Goal: Find contact information: Find contact information

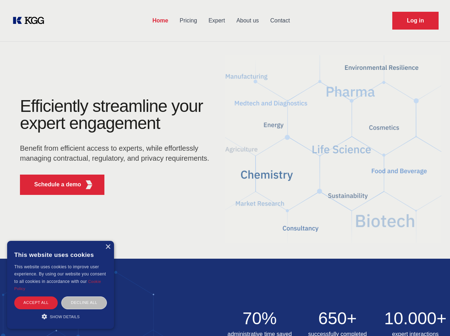
click at [225, 168] on div "Efficiently streamline your expert engagement Benefit from efficient access to …" at bounding box center [117, 149] width 217 height 103
click at [53, 185] on p "Schedule a demo" at bounding box center [57, 184] width 47 height 9
click at [108, 247] on div "× This website uses cookies This website uses cookies to improve user experienc…" at bounding box center [60, 285] width 107 height 88
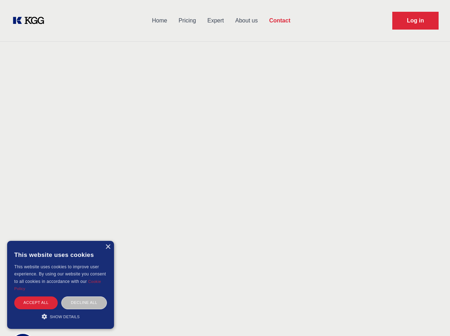
click at [36, 303] on div "Accept all" at bounding box center [36, 303] width 44 height 12
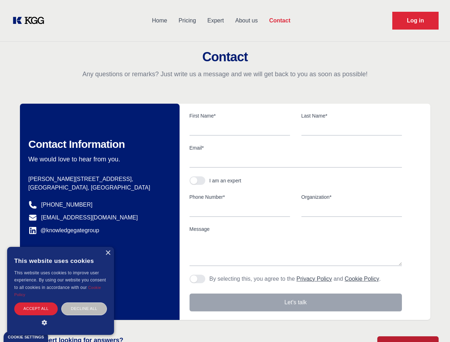
click at [84, 303] on div "Contact Information We would love to hear from you. Postal address [PERSON_NAME…" at bounding box center [100, 212] width 160 height 216
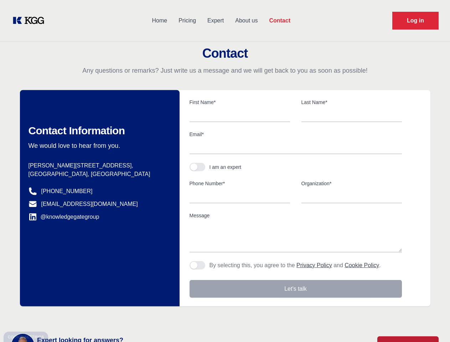
click at [61, 317] on main "Contact Any questions or remarks? Just write us a message and we will get back …" at bounding box center [225, 185] width 450 height 371
